Goal: Task Accomplishment & Management: Manage account settings

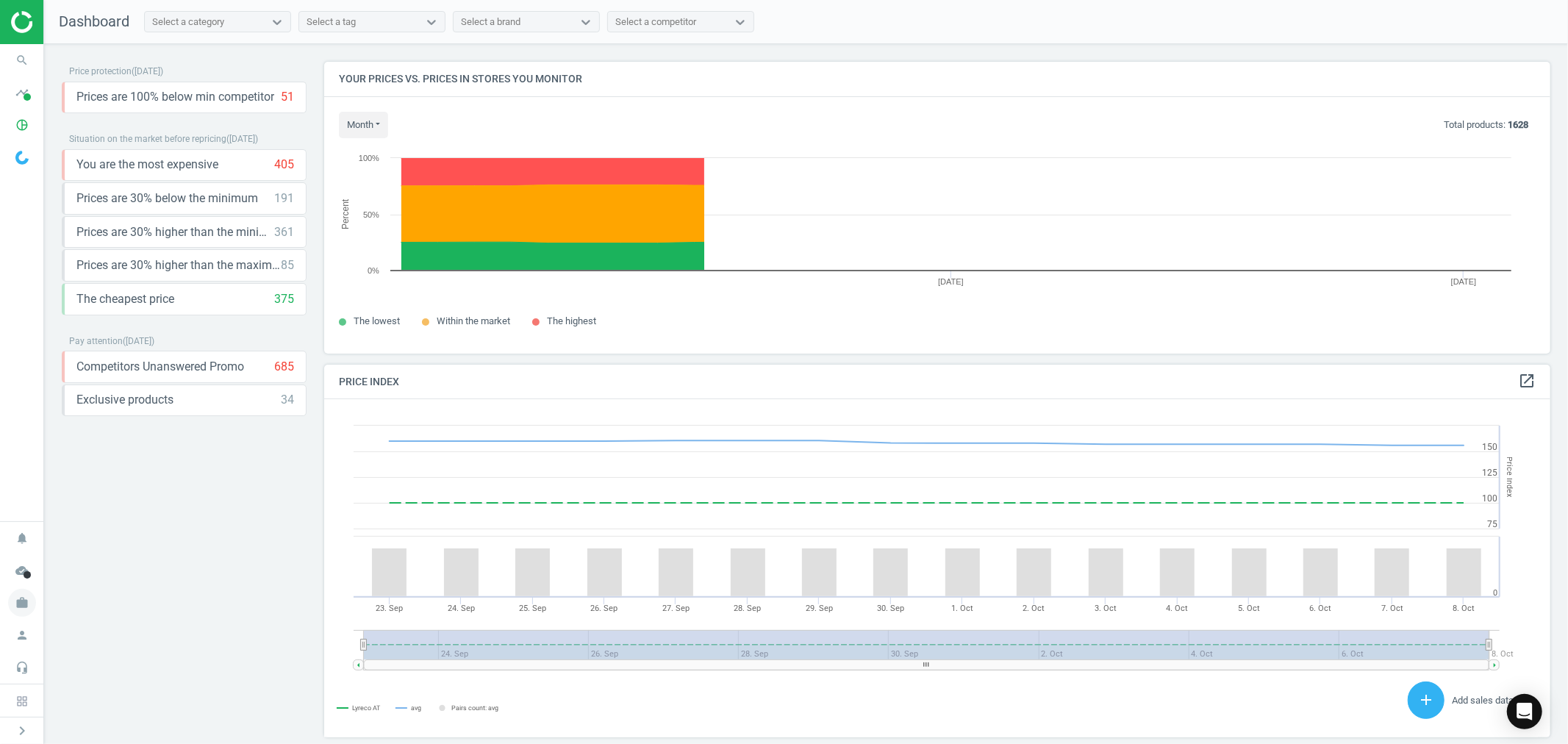
scroll to position [364, 1240]
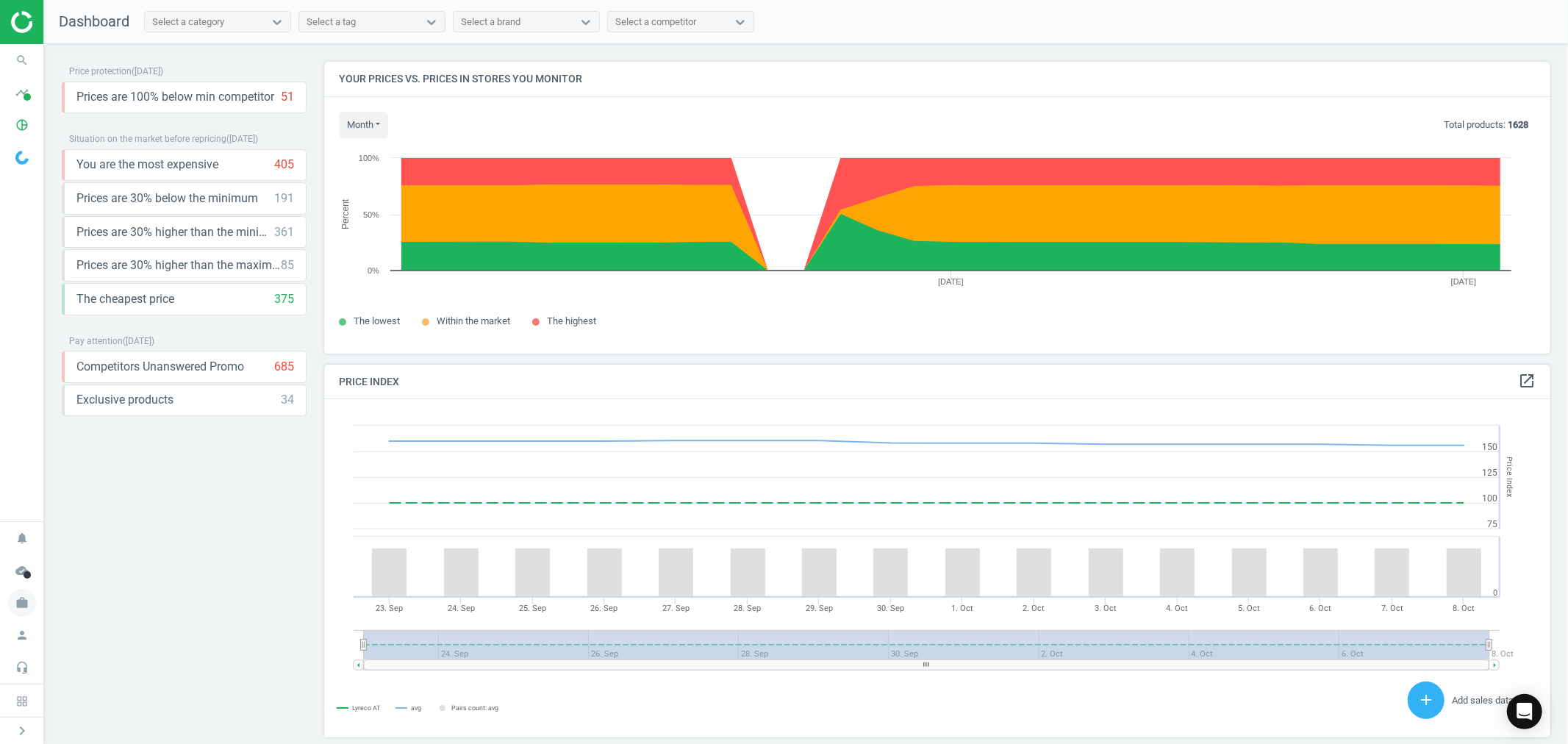
click at [26, 606] on icon "work" at bounding box center [21, 603] width 28 height 28
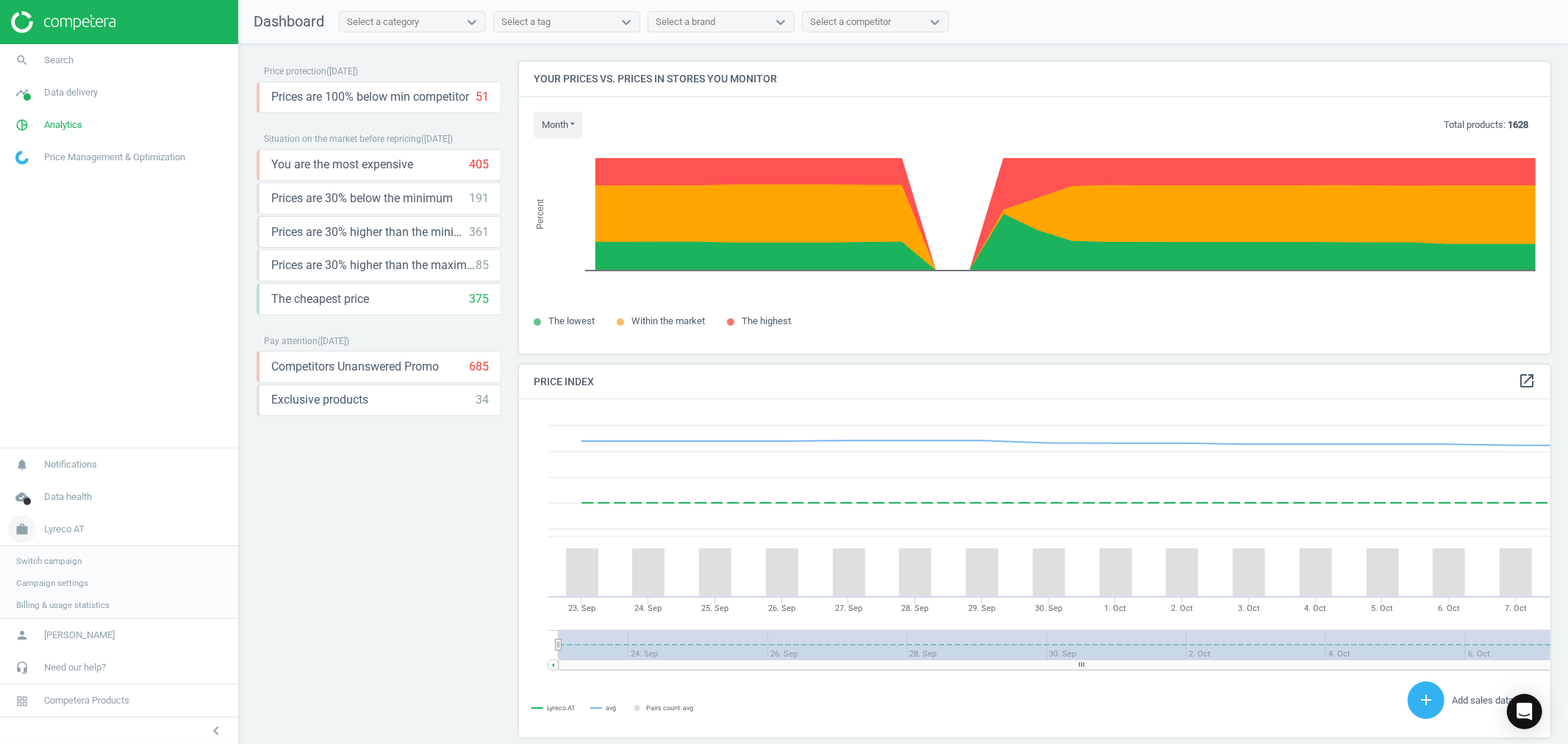
scroll to position [364, 1045]
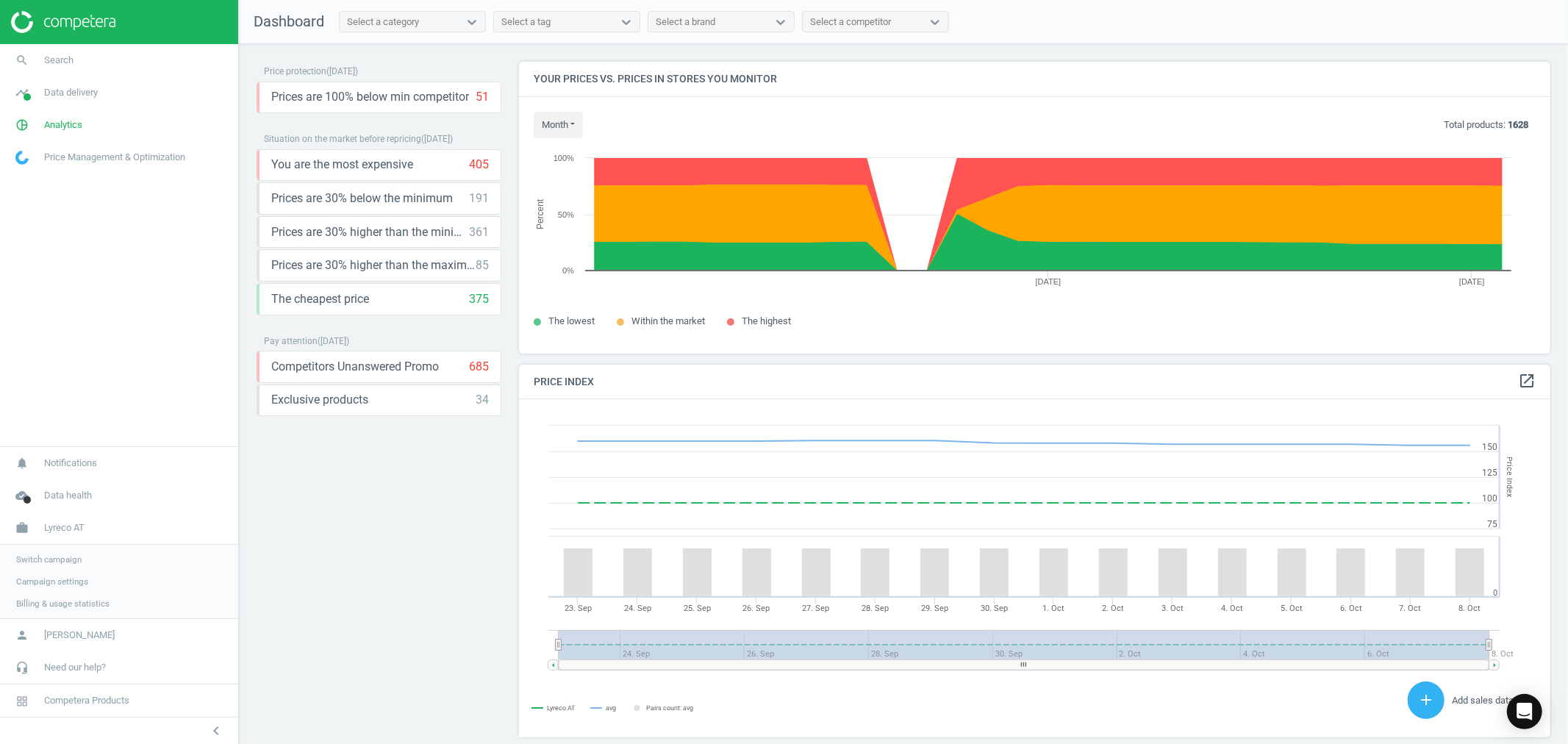
click at [61, 557] on span "Switch campaign" at bounding box center [49, 559] width 66 height 12
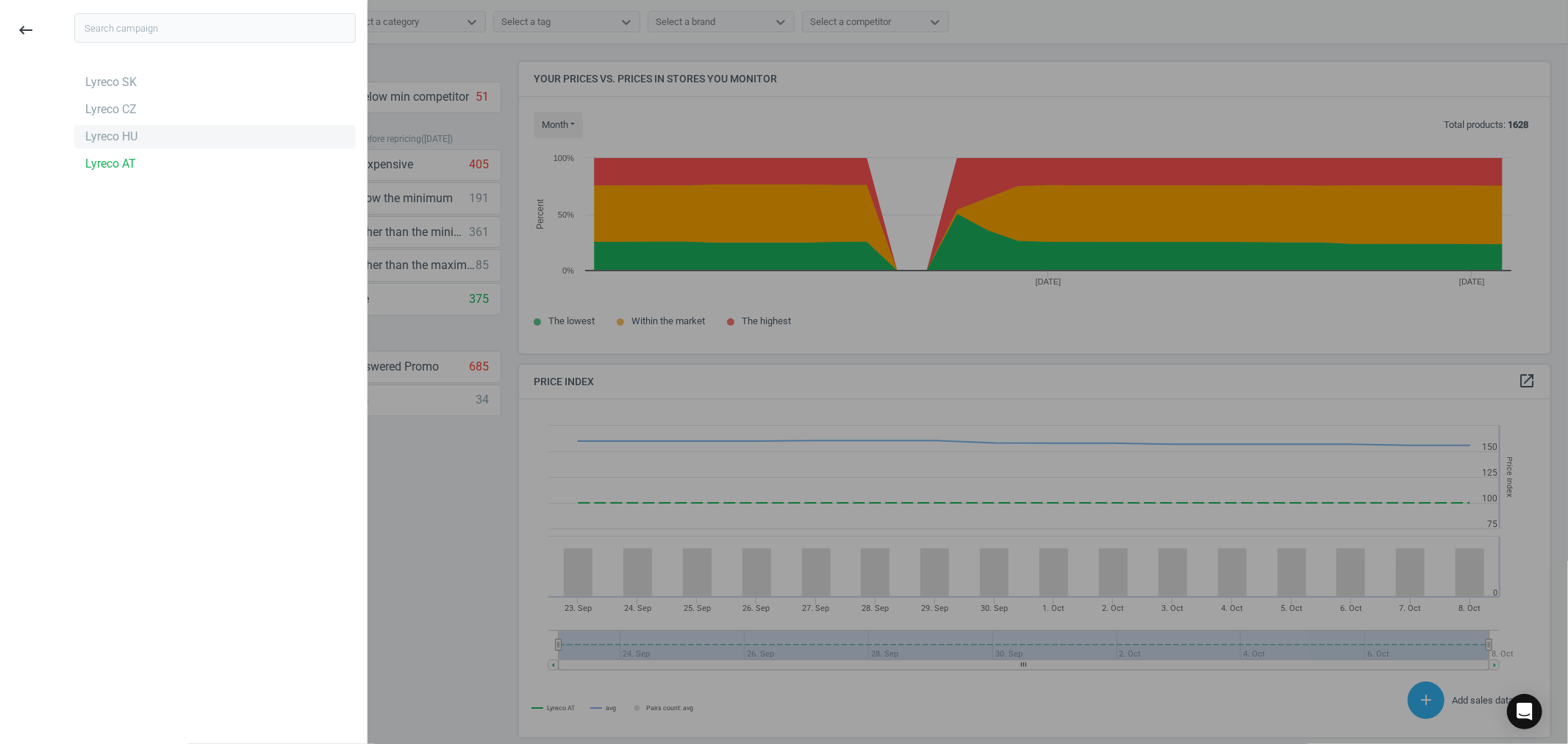
click at [157, 133] on div "Lyreco HU" at bounding box center [215, 137] width 281 height 24
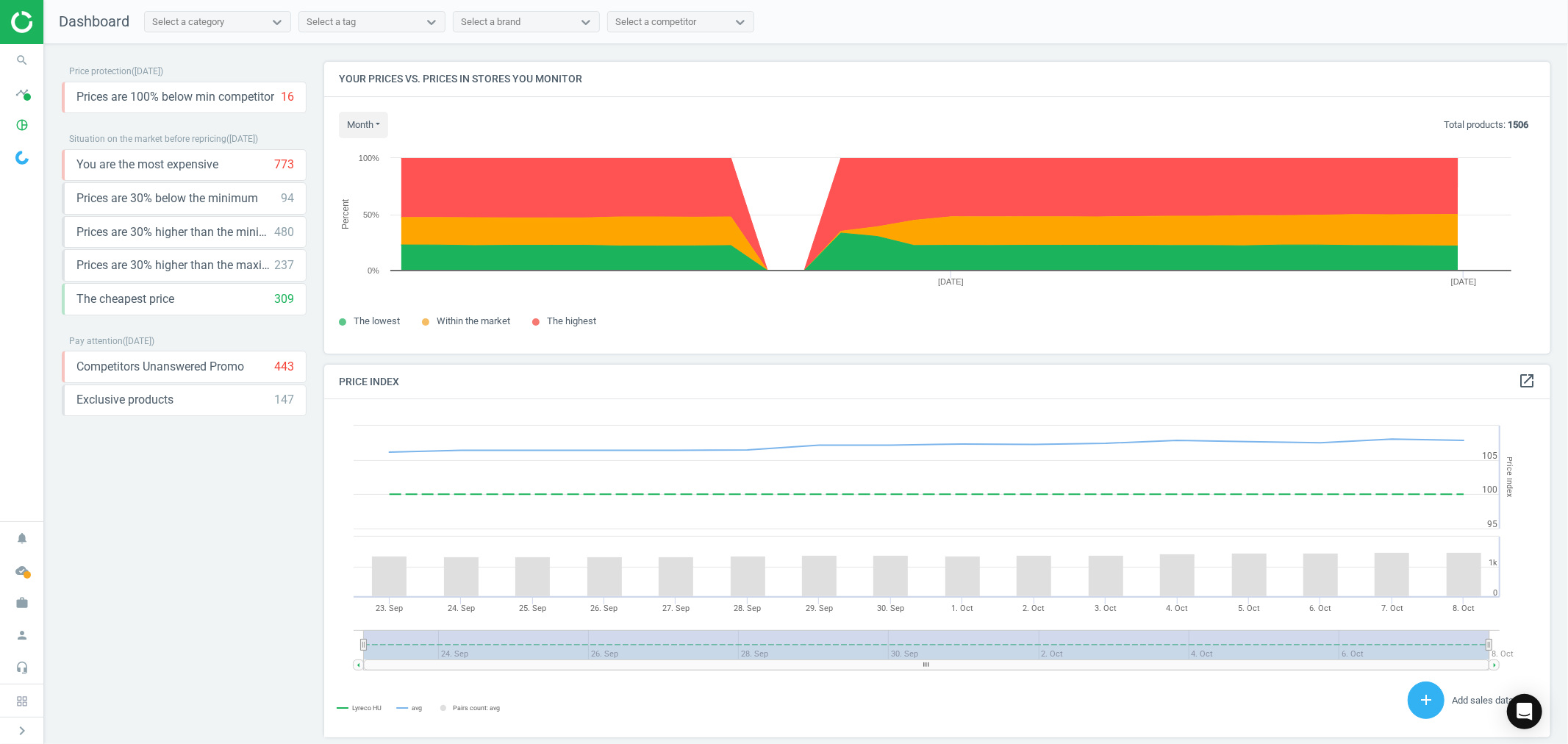
scroll to position [364, 1240]
